Goal: Task Accomplishment & Management: Use online tool/utility

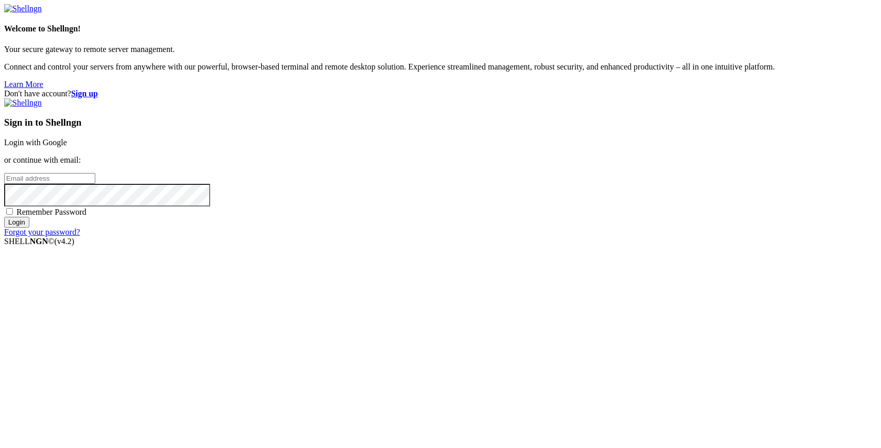
type input "[PERSON_NAME][EMAIL_ADDRESS][DOMAIN_NAME]"
click at [29, 228] on input "Login" at bounding box center [16, 222] width 25 height 11
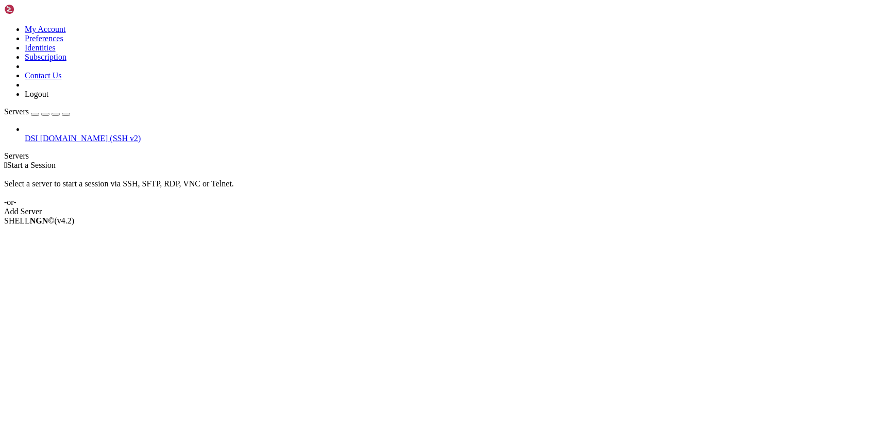
click at [38, 134] on span "DSI" at bounding box center [31, 138] width 13 height 9
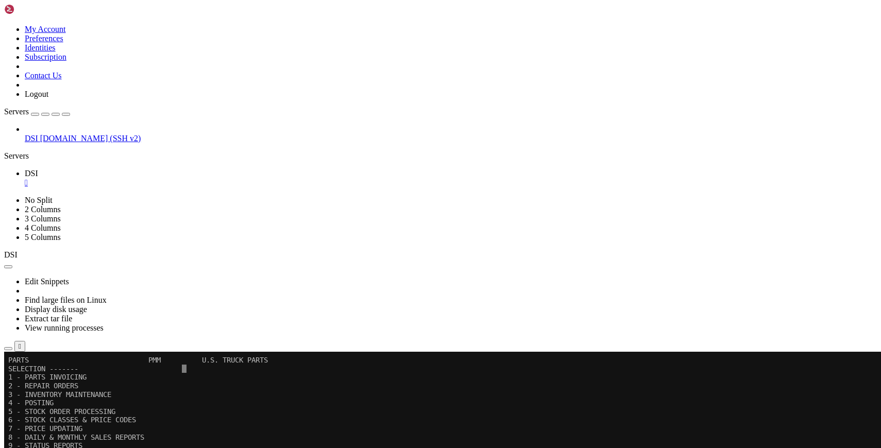
click at [66, 114] on icon "button" at bounding box center [66, 114] width 0 height 0
click at [167, 401] on x-row "4 - POSTING" at bounding box center [436, 403] width 856 height 9
